Goal: Task Accomplishment & Management: Manage account settings

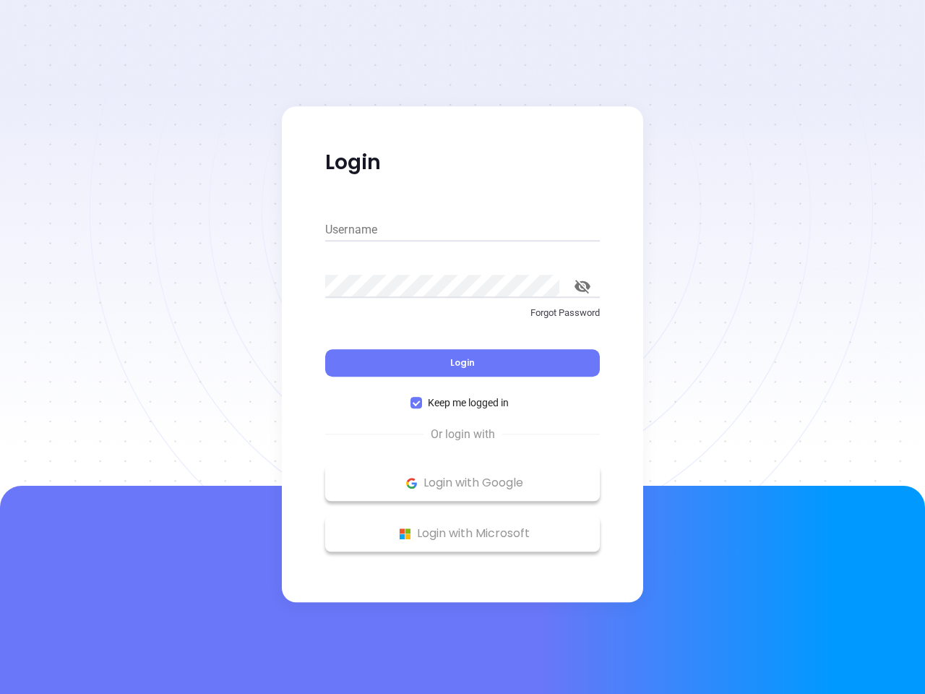
click at [463, 347] on div "Login" at bounding box center [462, 354] width 275 height 45
click at [463, 230] on input "Username" at bounding box center [462, 229] width 275 height 23
click at [583, 286] on icon "toggle password visibility" at bounding box center [583, 287] width 16 height 14
click at [463, 363] on span "Login" at bounding box center [462, 362] width 25 height 12
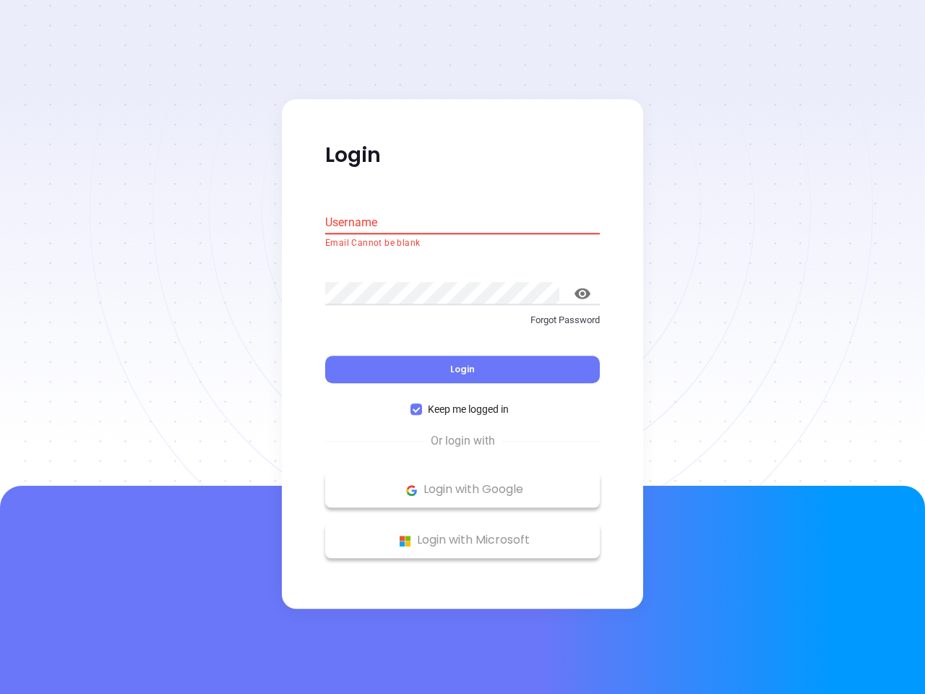
click at [463, 403] on span "Keep me logged in" at bounding box center [468, 410] width 93 height 16
click at [422, 404] on input "Keep me logged in" at bounding box center [416, 410] width 12 height 12
checkbox input "false"
click at [463, 483] on p "Login with Google" at bounding box center [462, 490] width 260 height 22
click at [463, 533] on p "Login with Microsoft" at bounding box center [462, 541] width 260 height 22
